Goal: Complete application form

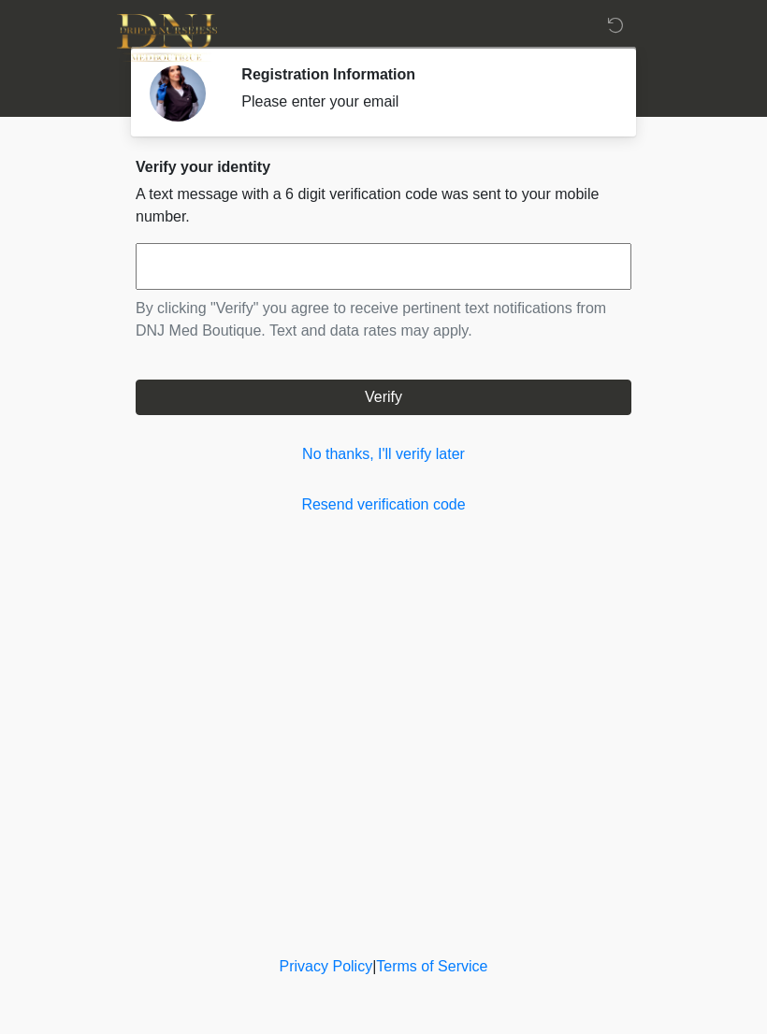
click at [421, 272] on input "text" at bounding box center [383, 266] width 495 height 47
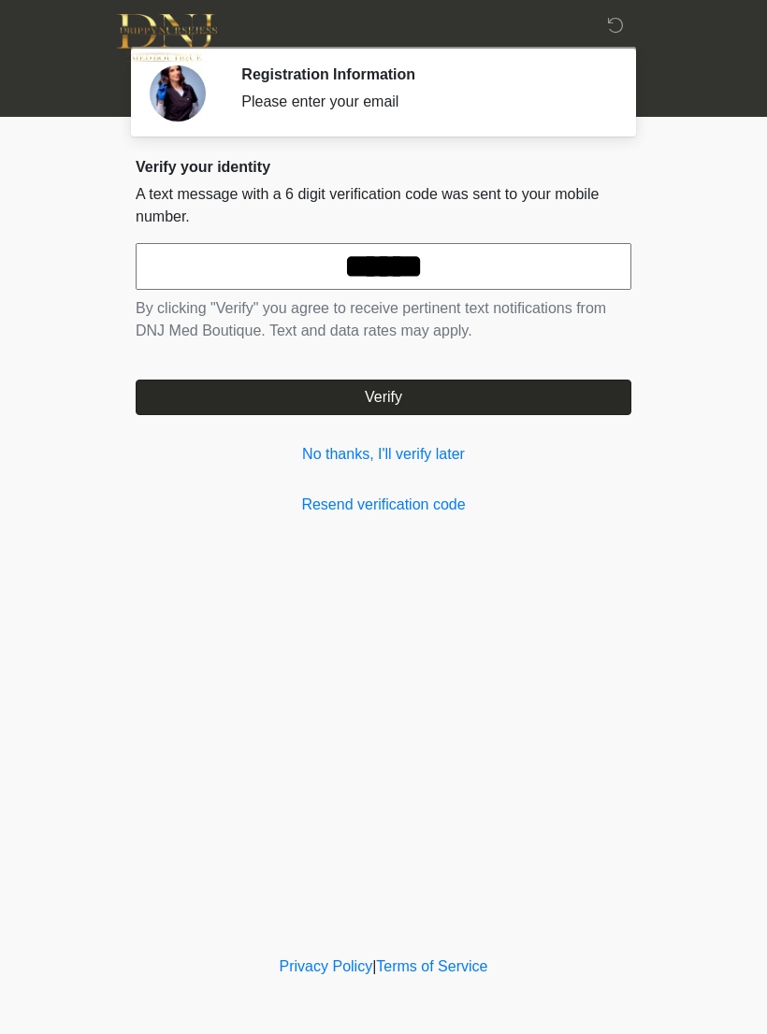
type input "******"
click at [534, 408] on button "Verify" at bounding box center [383, 398] width 495 height 36
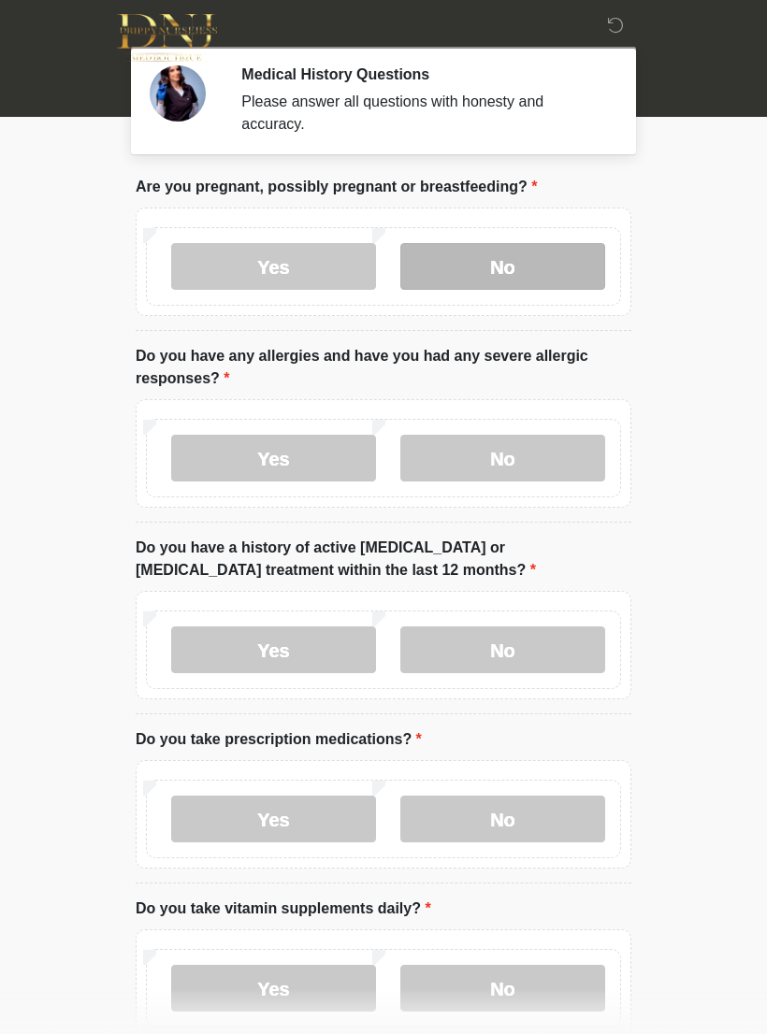
click at [511, 262] on label "No" at bounding box center [502, 266] width 205 height 47
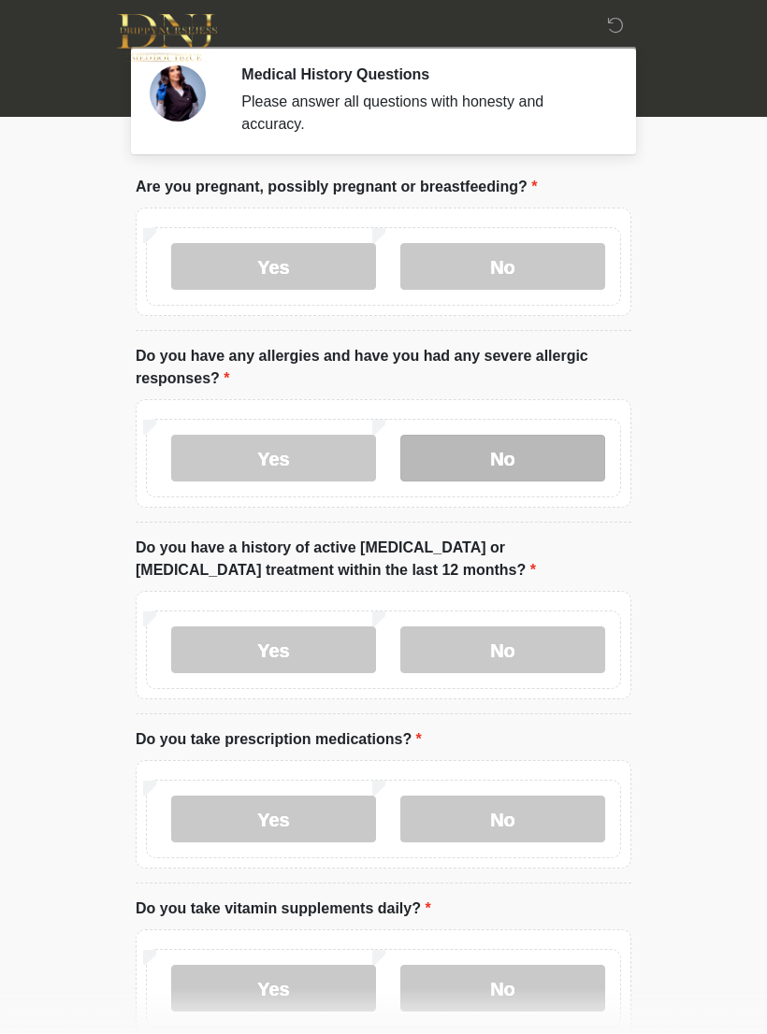
click at [528, 450] on label "No" at bounding box center [502, 458] width 205 height 47
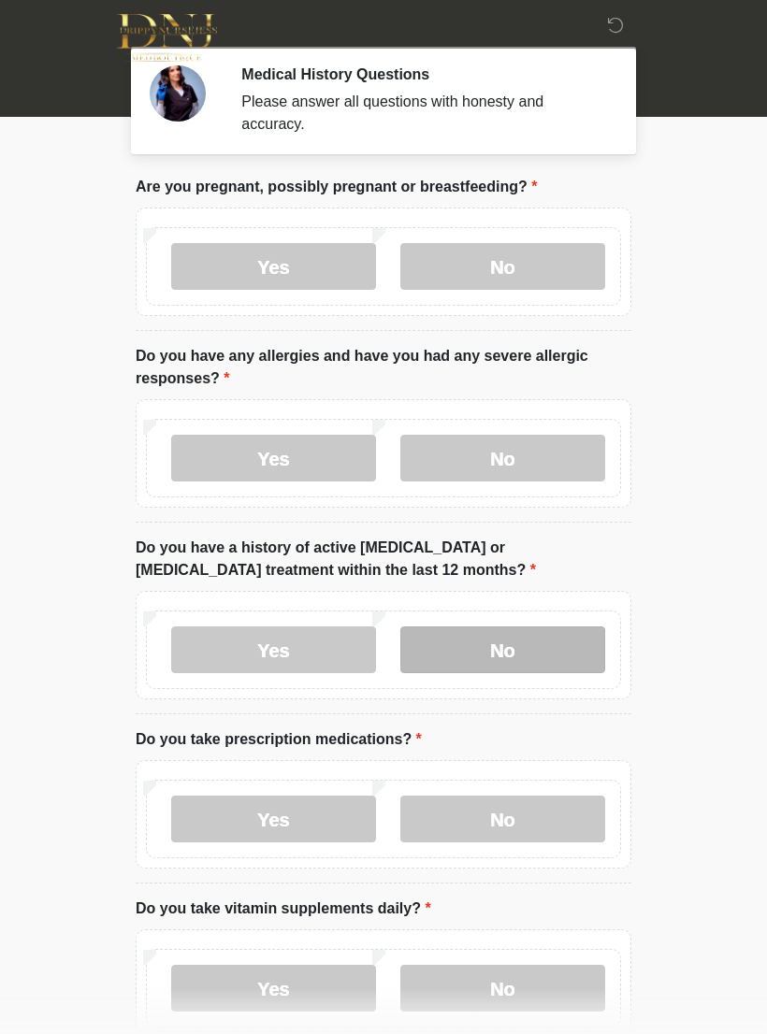
click at [519, 645] on label "No" at bounding box center [502, 649] width 205 height 47
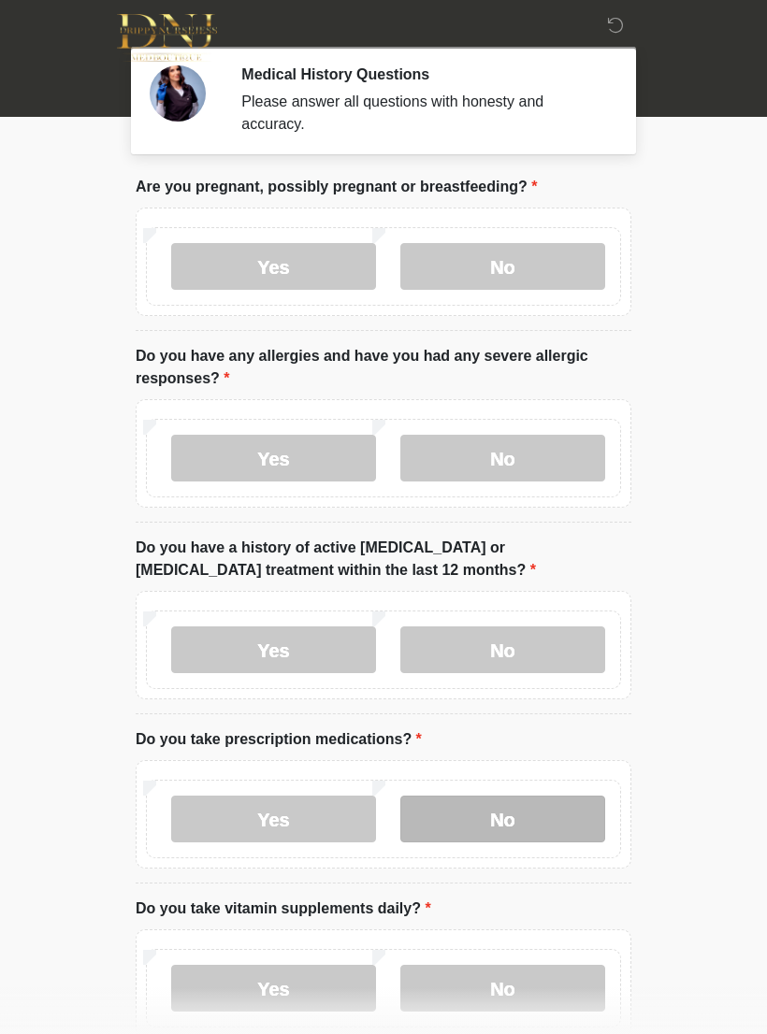
click at [523, 815] on label "No" at bounding box center [502, 818] width 205 height 47
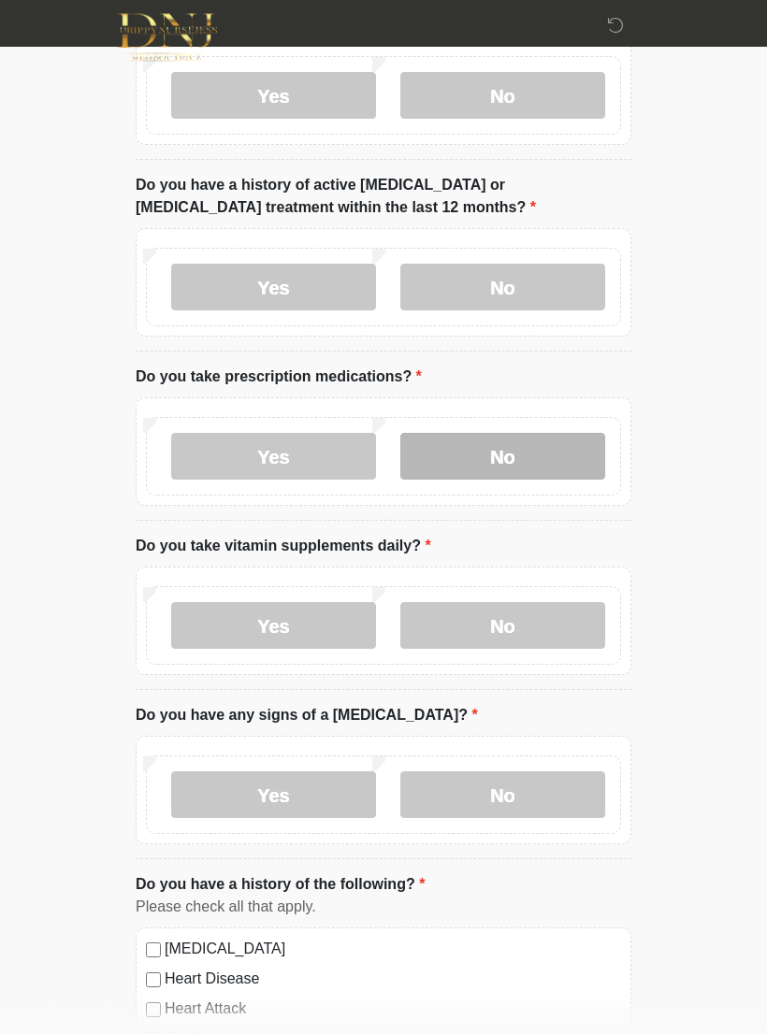
scroll to position [369, 0]
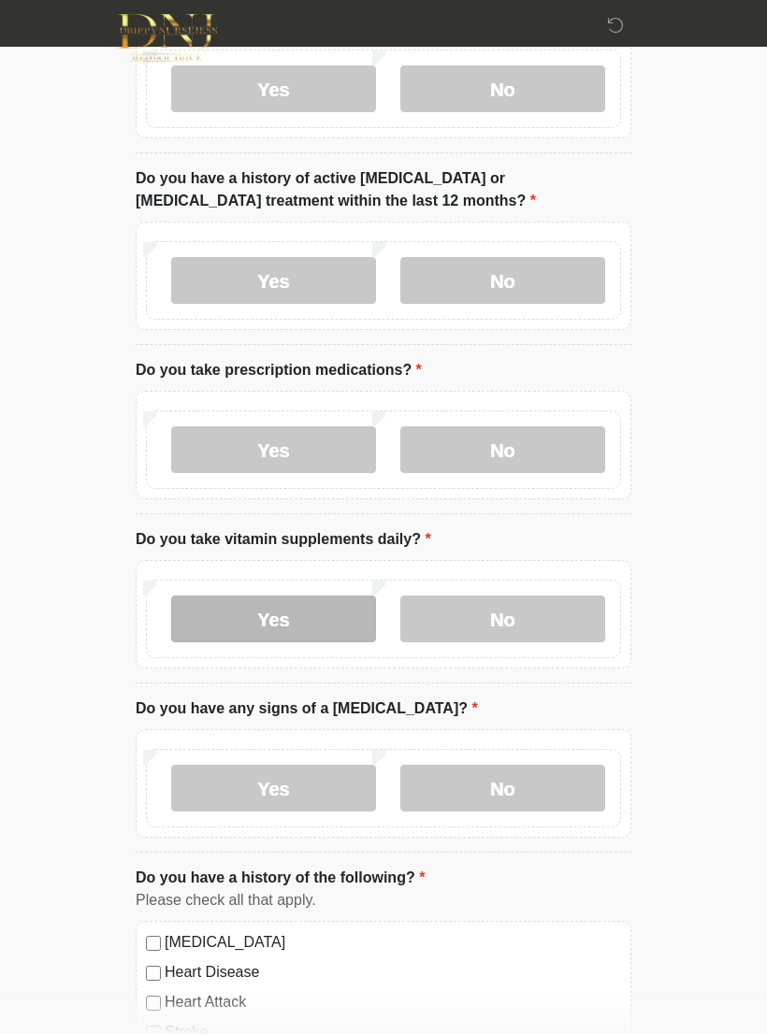
click at [335, 618] on label "Yes" at bounding box center [273, 618] width 205 height 47
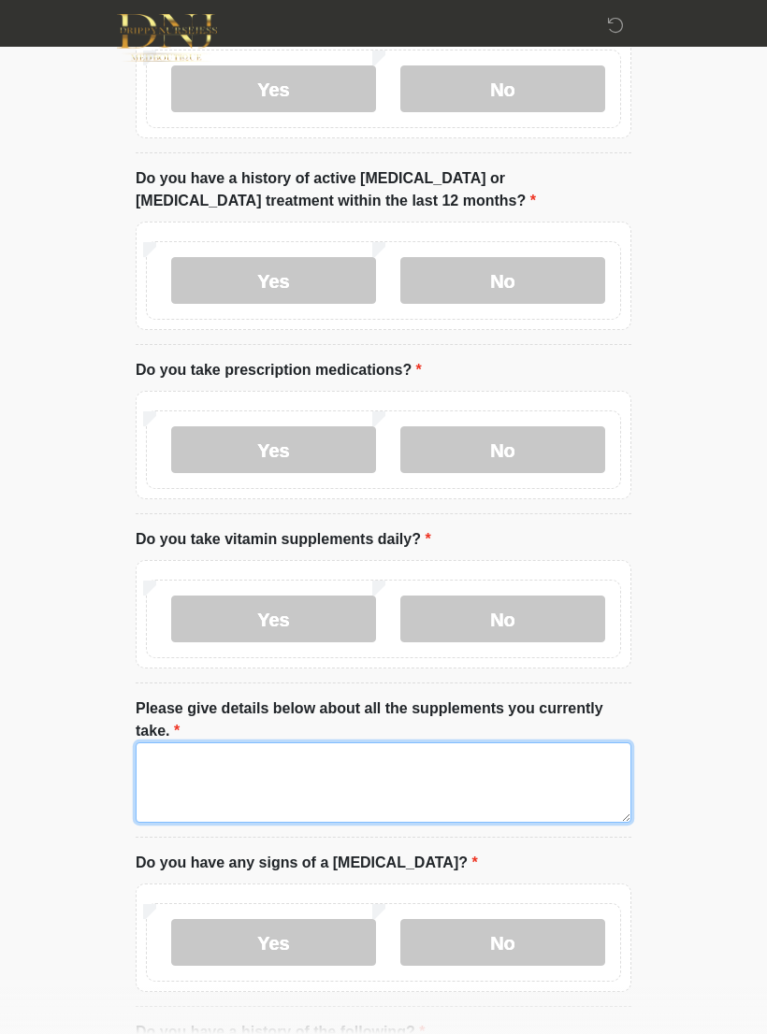
click at [334, 777] on textarea "Please give details below about all the supplements you currently take." at bounding box center [383, 782] width 495 height 80
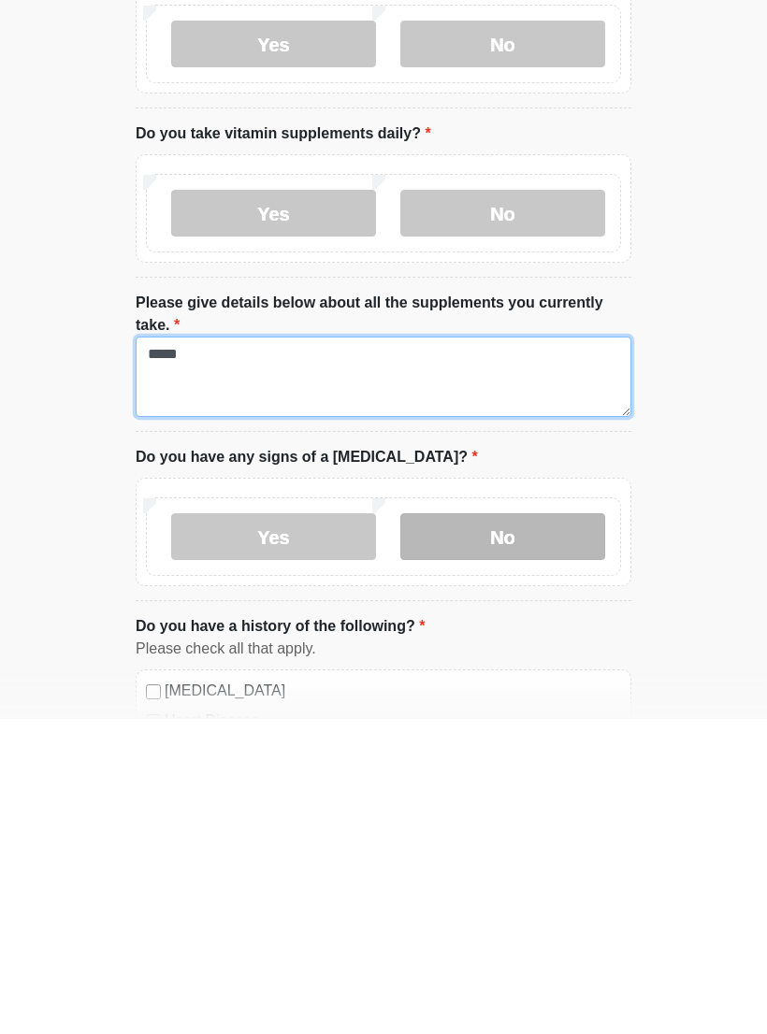
type textarea "*****"
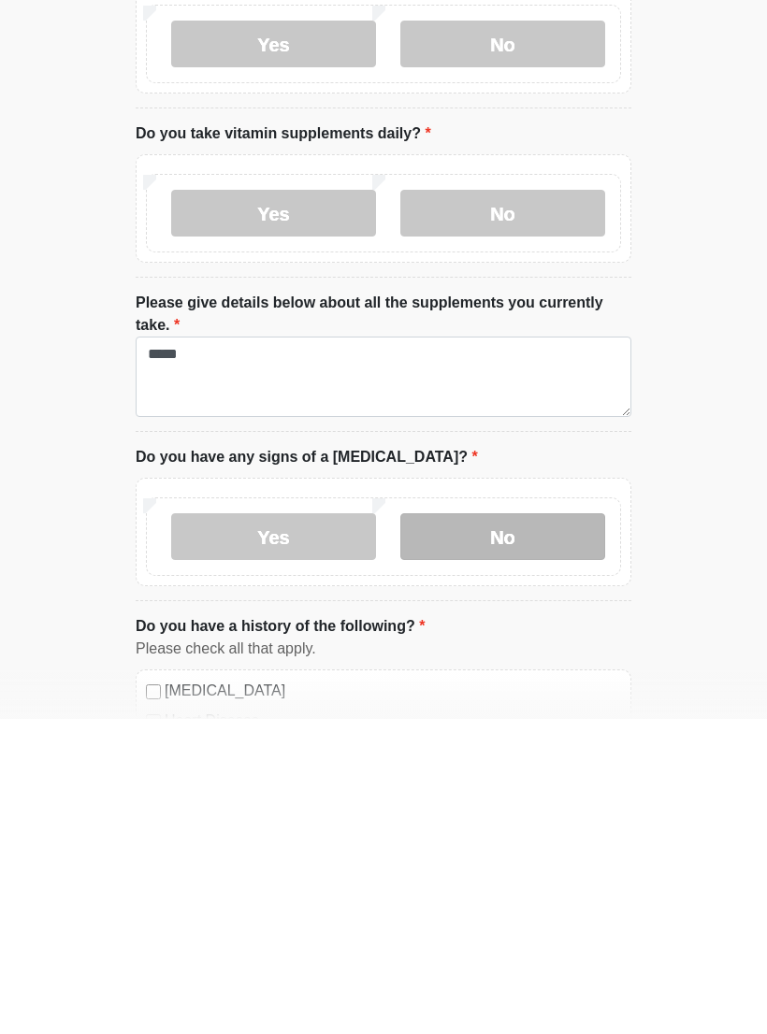
click at [519, 828] on label "No" at bounding box center [502, 851] width 205 height 47
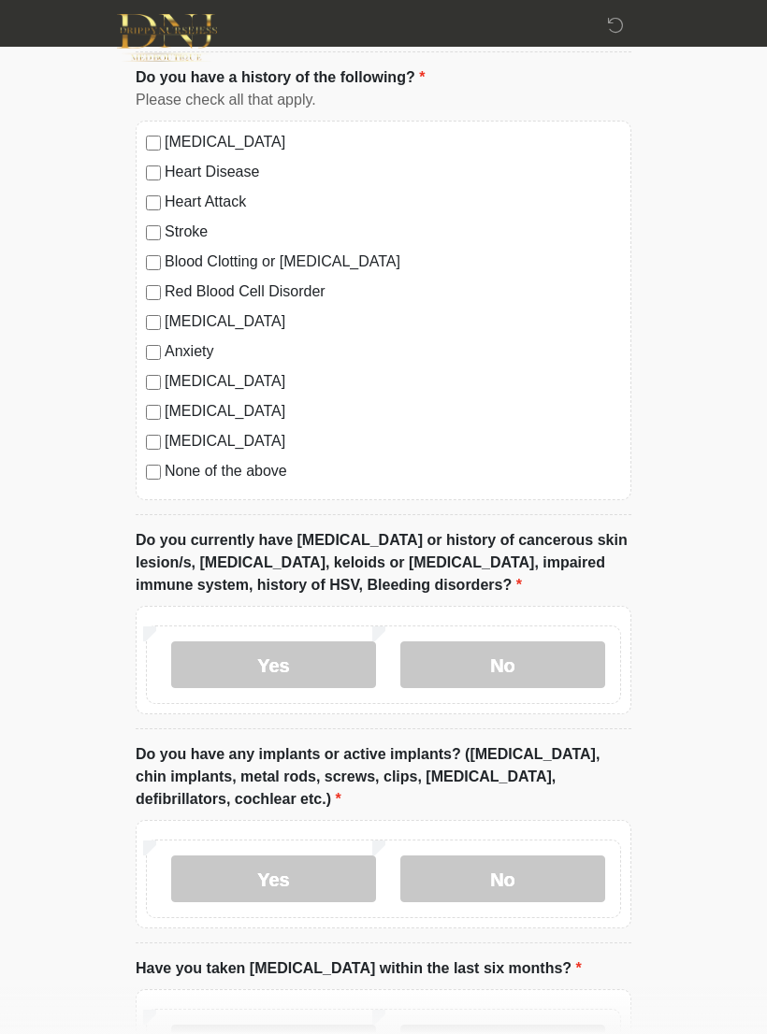
scroll to position [1377, 0]
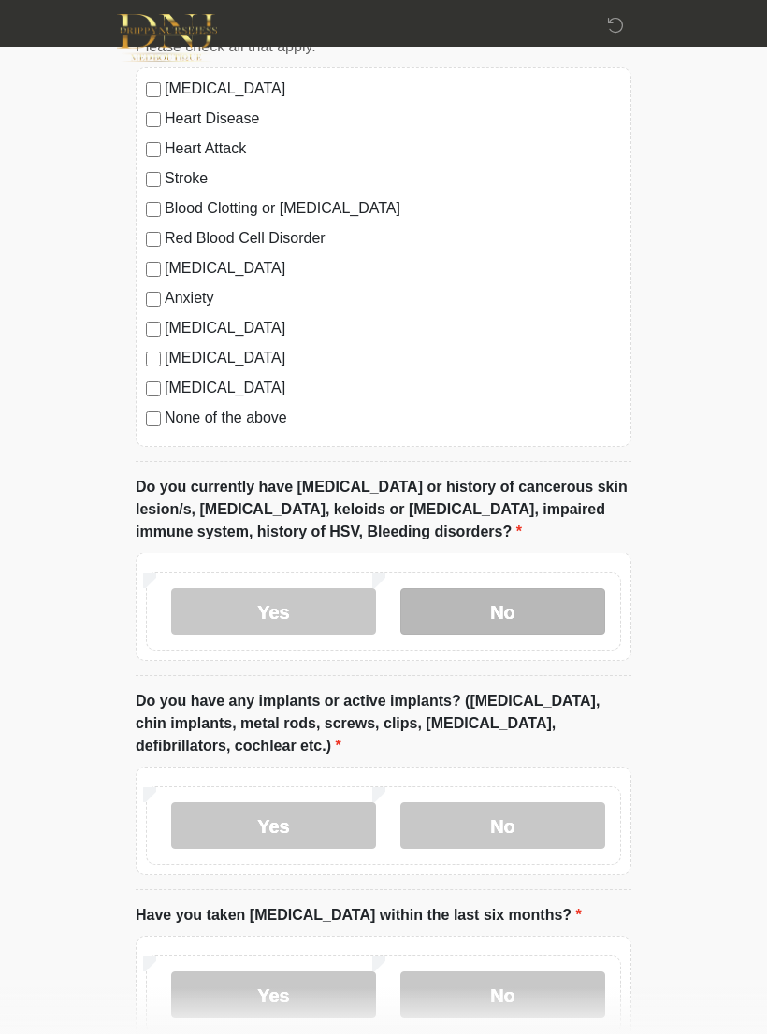
click at [534, 608] on label "No" at bounding box center [502, 611] width 205 height 47
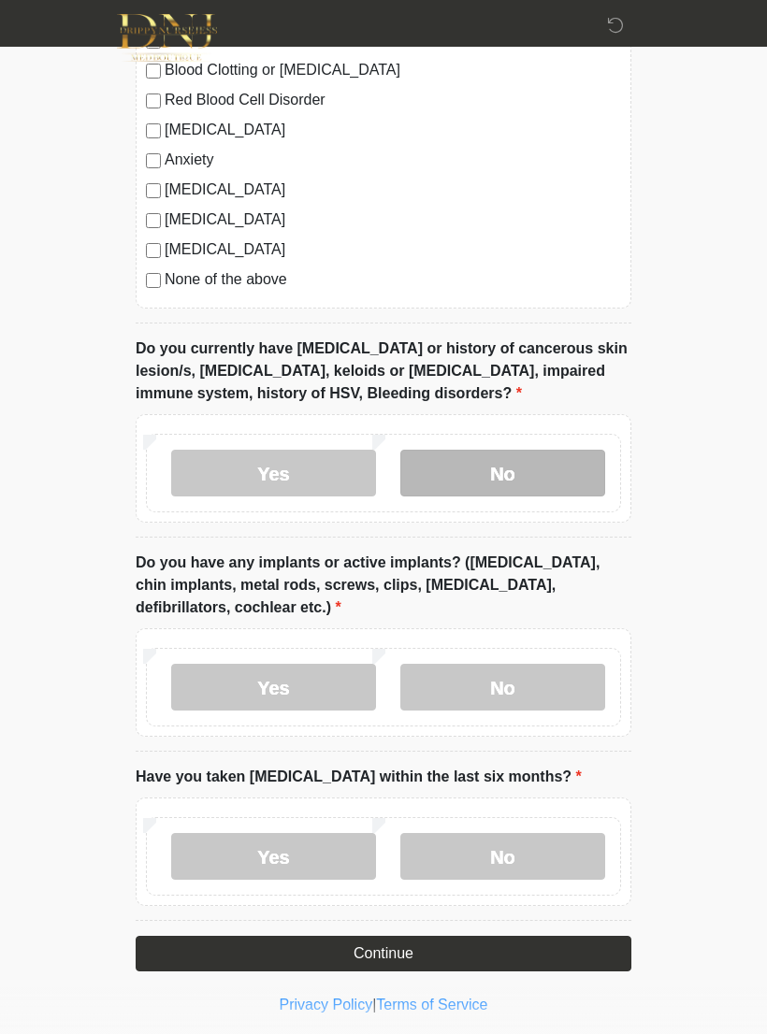
scroll to position [1520, 0]
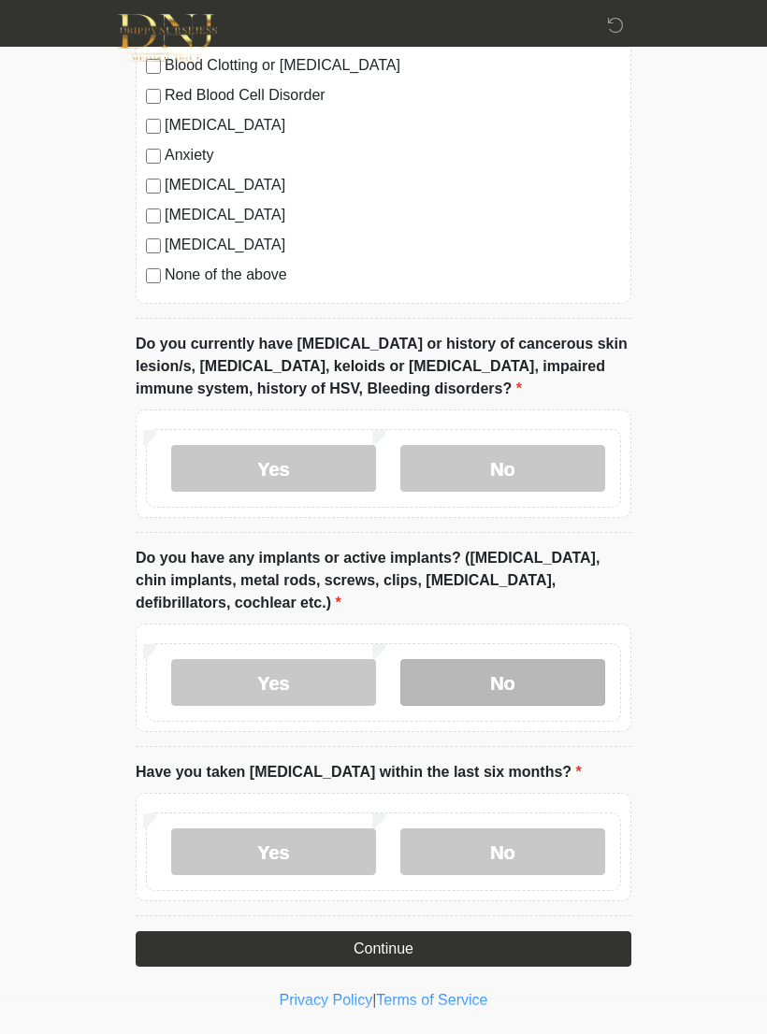
click at [540, 674] on label "No" at bounding box center [502, 682] width 205 height 47
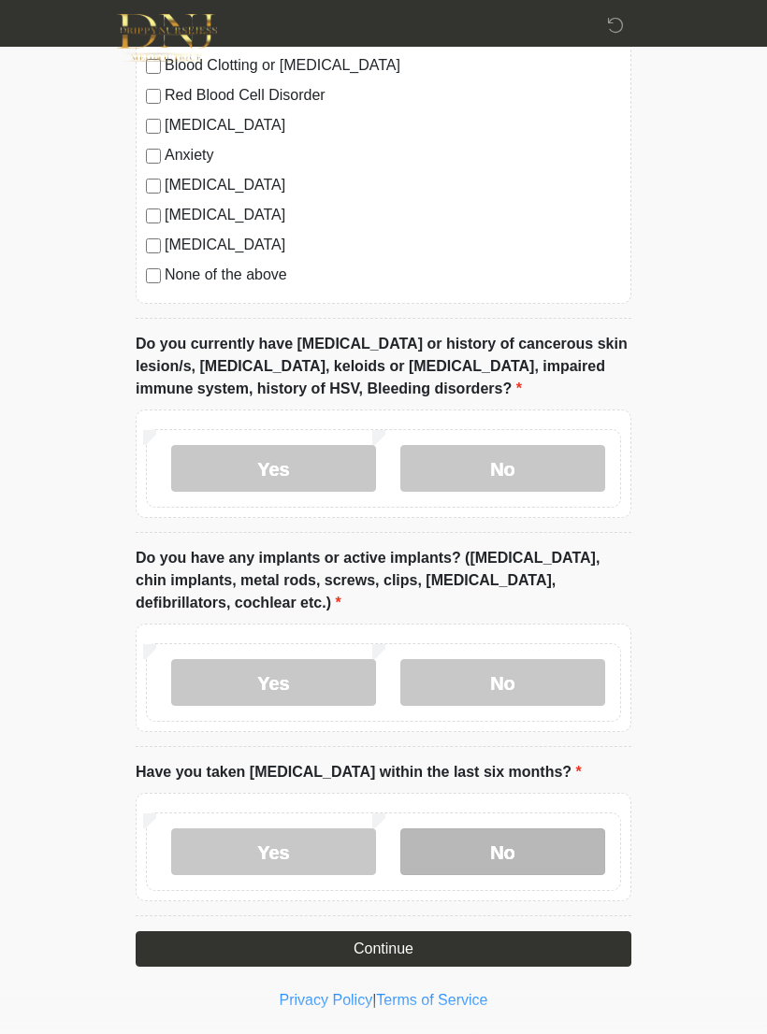
click at [514, 845] on label "No" at bounding box center [502, 851] width 205 height 47
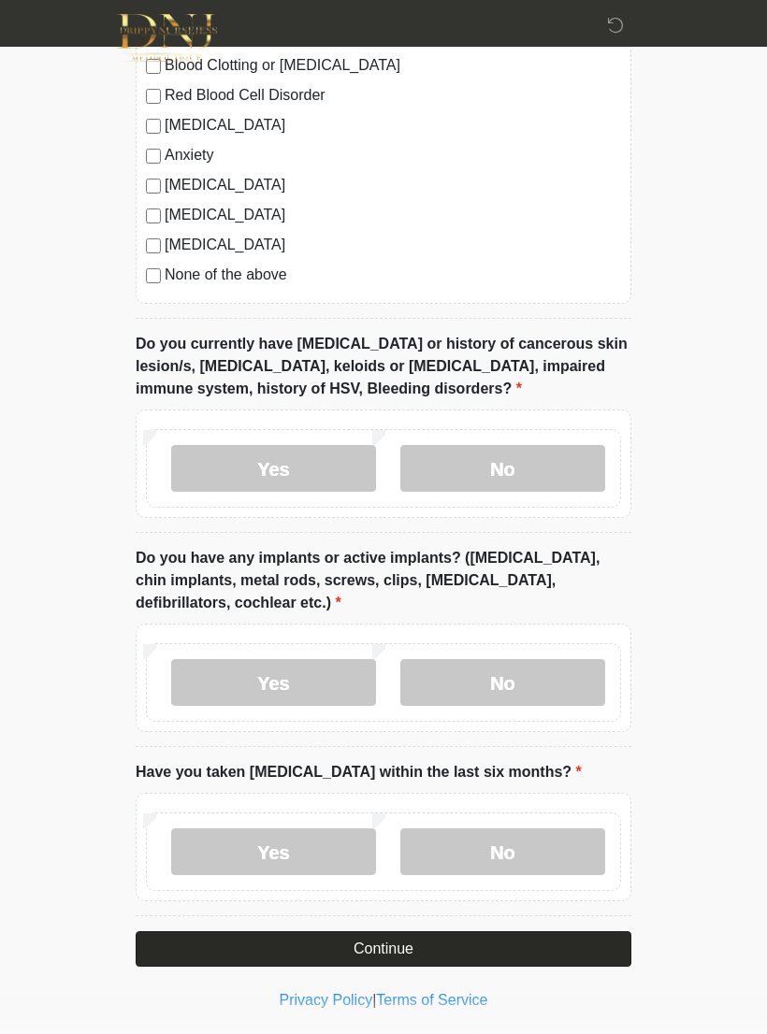
click at [454, 939] on button "Continue" at bounding box center [383, 949] width 495 height 36
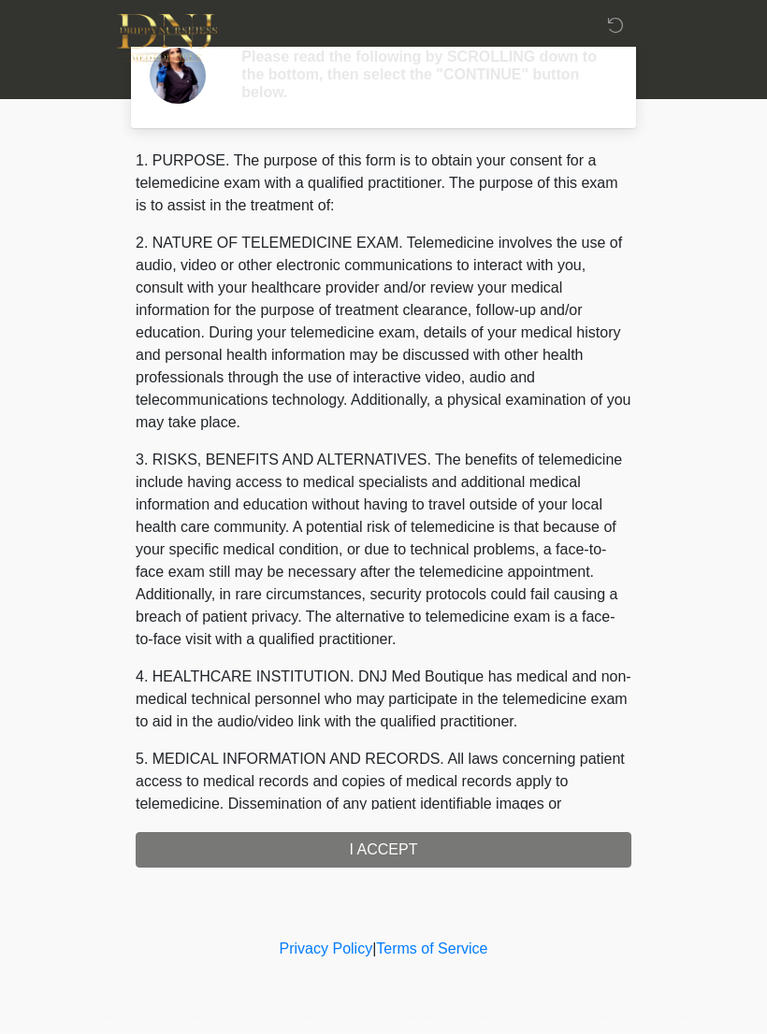
scroll to position [0, 0]
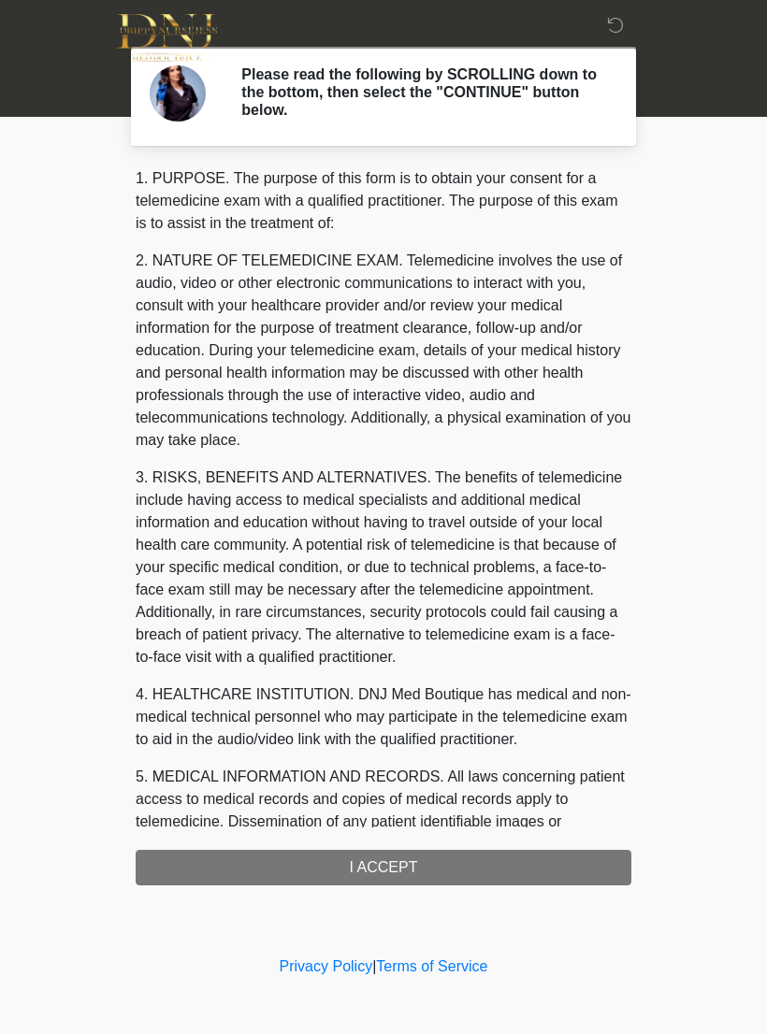
click at [470, 870] on div "1. PURPOSE. The purpose of this form is to obtain your consent for a telemedici…" at bounding box center [383, 526] width 495 height 718
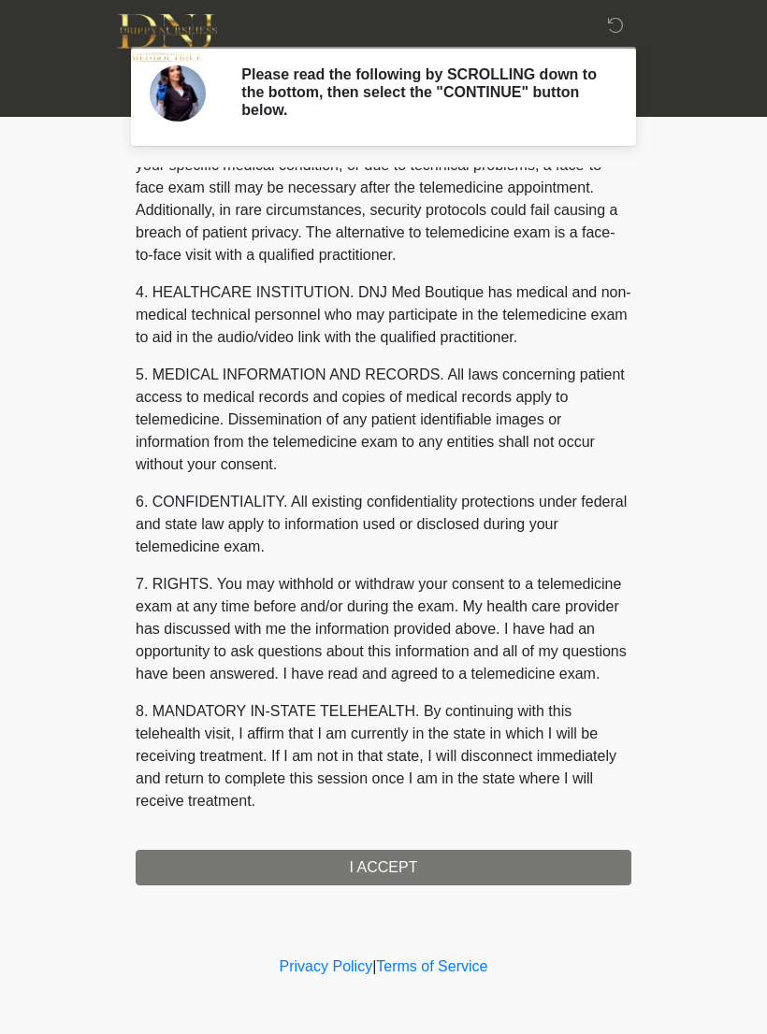
scroll to position [424, 0]
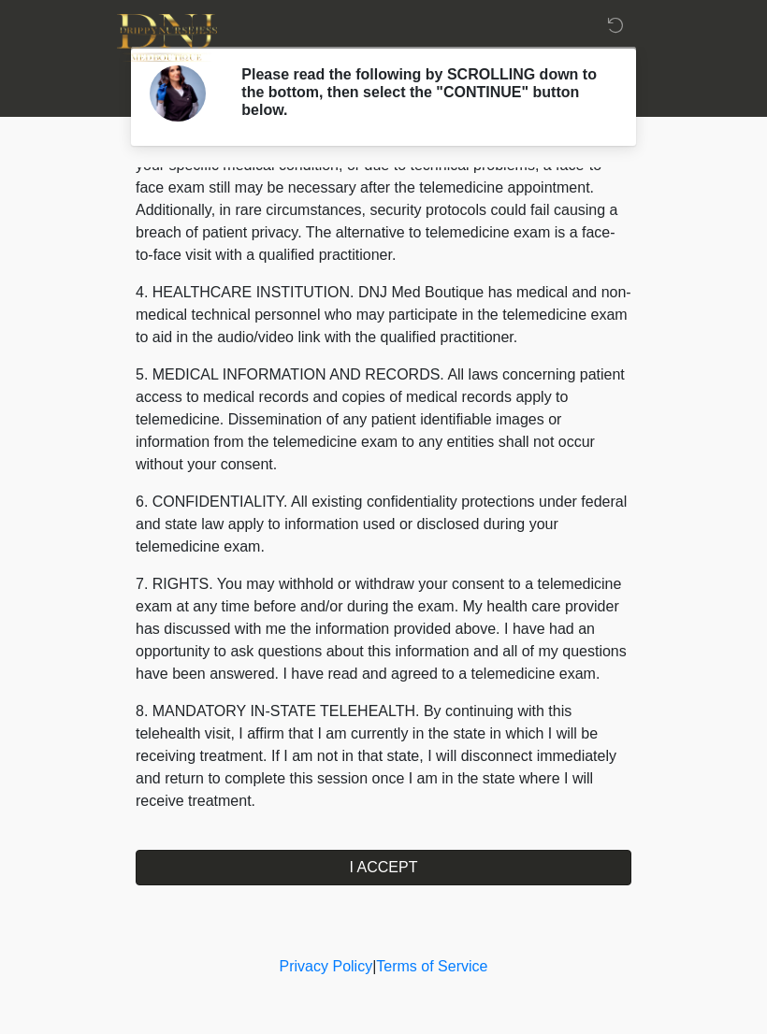
click at [462, 869] on button "I ACCEPT" at bounding box center [383, 868] width 495 height 36
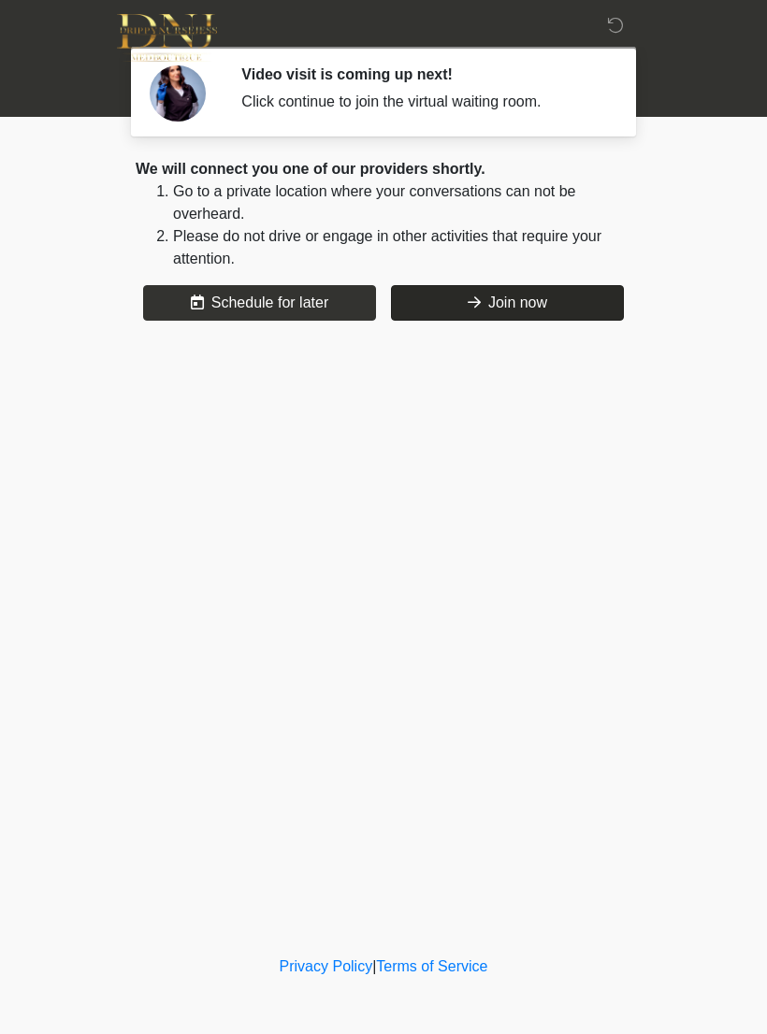
click at [532, 306] on button "Join now" at bounding box center [507, 303] width 233 height 36
